Goal: Task Accomplishment & Management: Complete application form

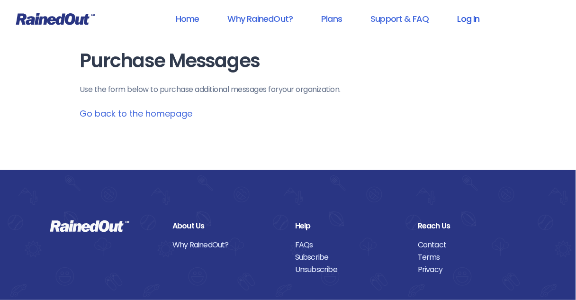
click at [467, 19] on link "Log In" at bounding box center [468, 18] width 47 height 21
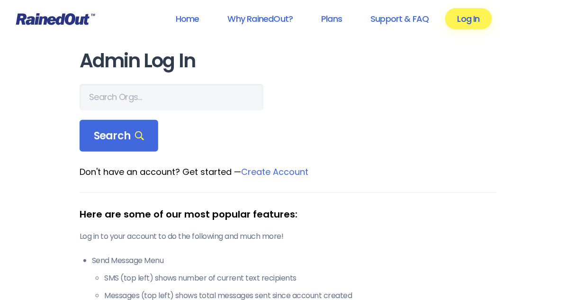
click at [471, 20] on link "Log In" at bounding box center [468, 18] width 47 height 21
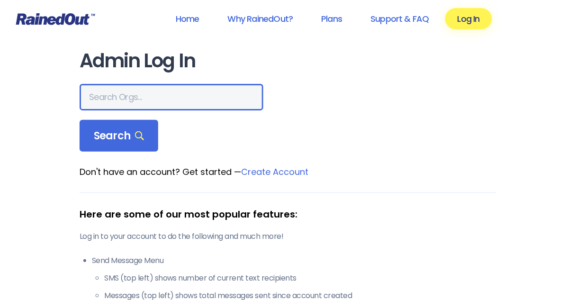
click at [103, 93] on input "text" at bounding box center [172, 97] width 184 height 27
type input "[DEMOGRAPHIC_DATA]"
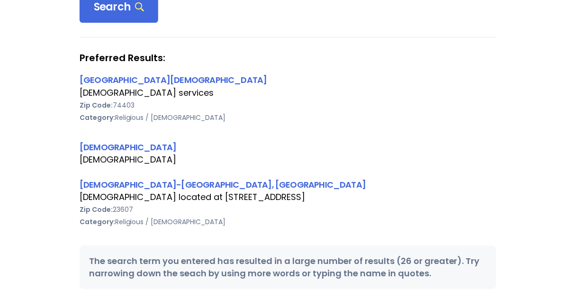
scroll to position [151, 0]
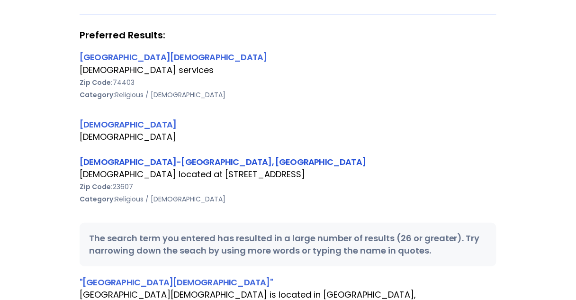
click at [108, 161] on link "[DEMOGRAPHIC_DATA]-[GEOGRAPHIC_DATA], [GEOGRAPHIC_DATA]" at bounding box center [223, 162] width 286 height 12
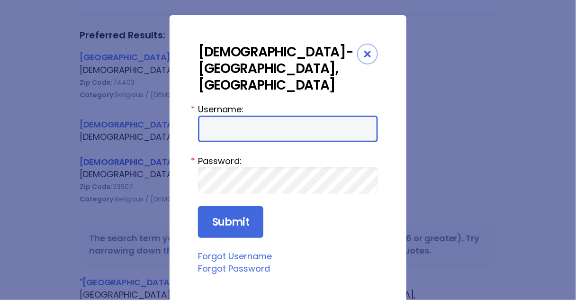
type input "Preston954"
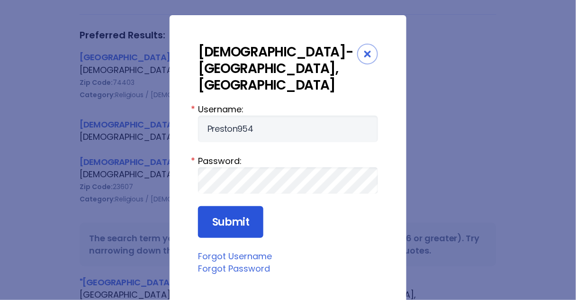
click at [225, 206] on input "Submit" at bounding box center [230, 222] width 65 height 32
